Goal: Task Accomplishment & Management: Use online tool/utility

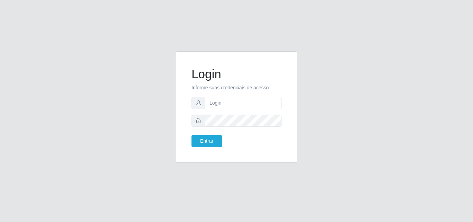
click at [218, 109] on form "Login Informe suas credenciais de acesso Entrar" at bounding box center [237, 107] width 90 height 80
click at [220, 105] on input "text" at bounding box center [243, 103] width 77 height 12
click at [233, 106] on input "f" at bounding box center [243, 103] width 77 height 12
type input "[EMAIL_ADDRESS][DOMAIN_NAME]"
click at [192, 135] on button "Entrar" at bounding box center [207, 141] width 30 height 12
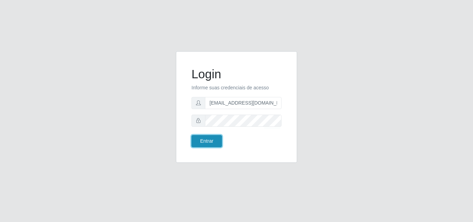
click at [200, 143] on button "Entrar" at bounding box center [207, 141] width 30 height 12
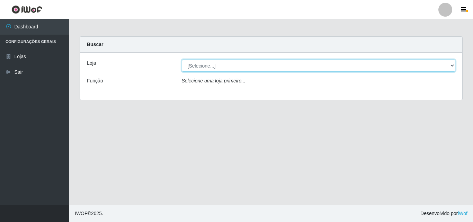
click at [451, 68] on select "[Selecione...] Corte Fácil - Unidade Emaús" at bounding box center [319, 66] width 274 height 12
select select "201"
click at [182, 60] on select "[Selecione...] Corte Fácil - Unidade Emaús" at bounding box center [319, 66] width 274 height 12
